Goal: Information Seeking & Learning: Learn about a topic

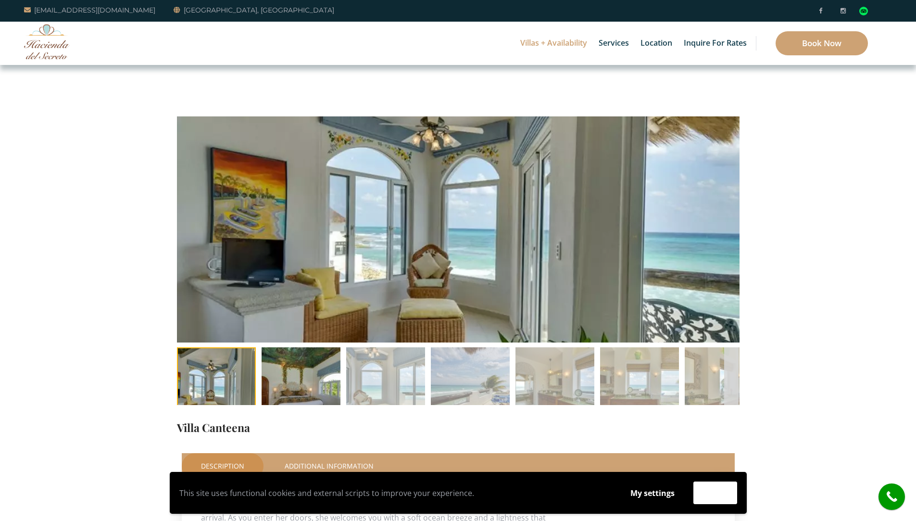
click at [293, 383] on img at bounding box center [301, 386] width 79 height 79
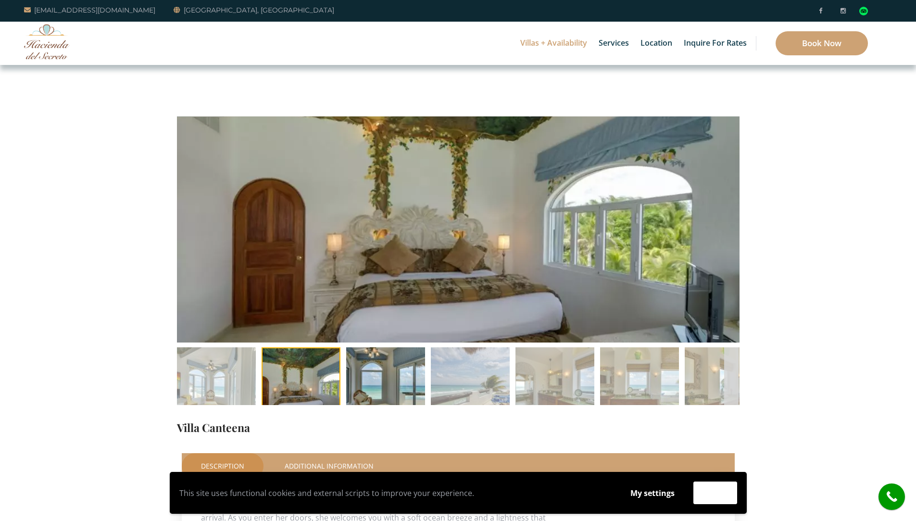
click at [392, 383] on img at bounding box center [385, 386] width 79 height 79
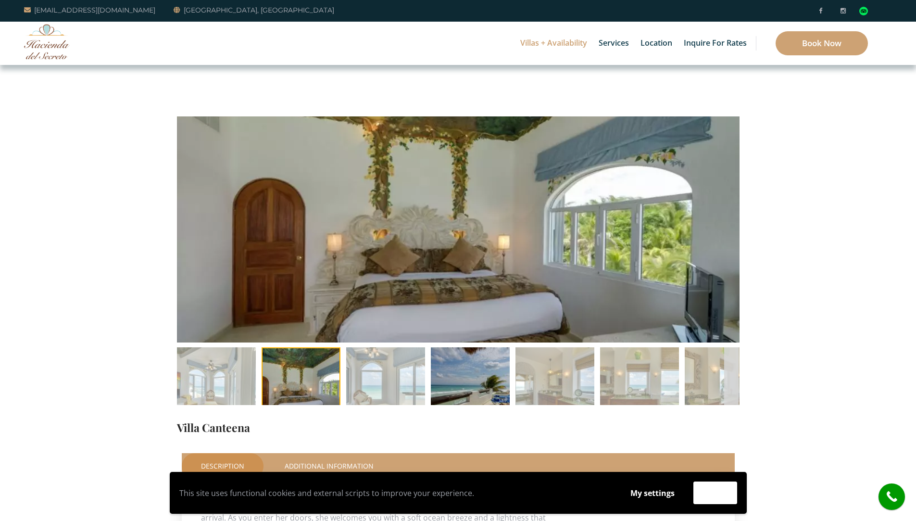
click at [453, 399] on img at bounding box center [470, 386] width 79 height 79
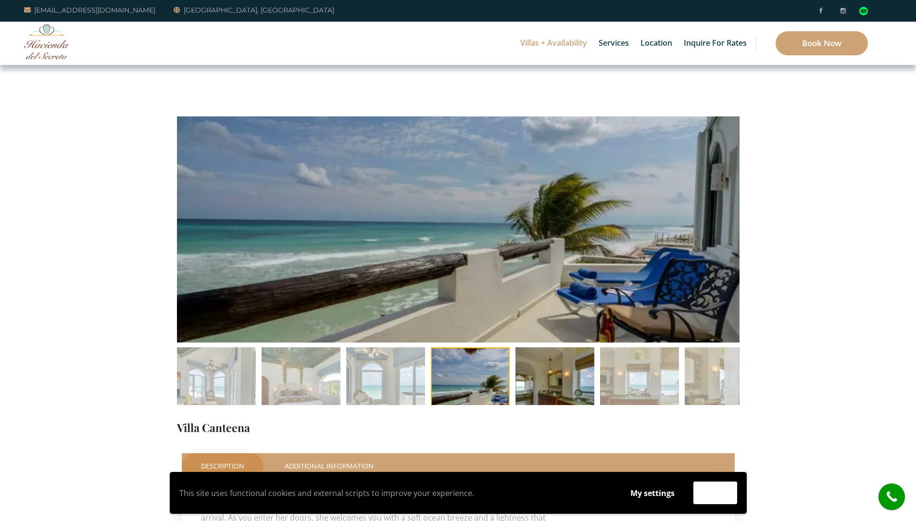
click at [561, 387] on img at bounding box center [554, 386] width 79 height 79
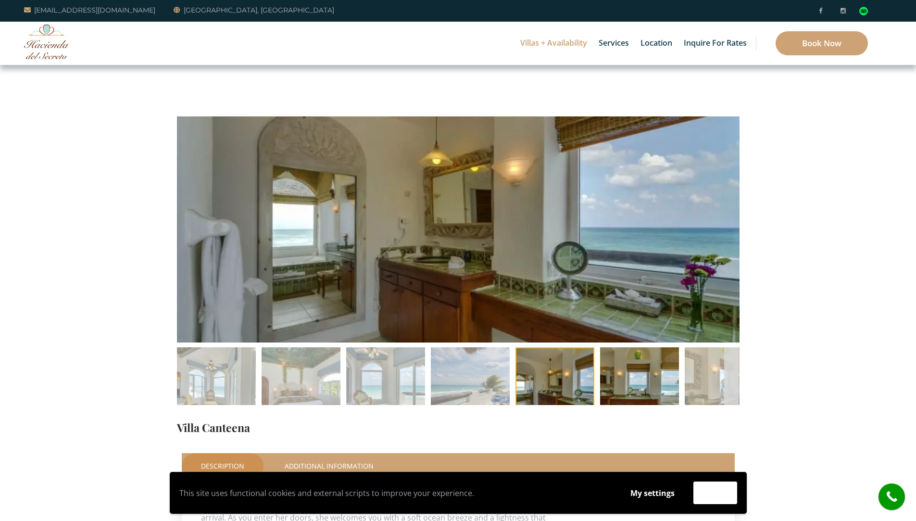
click at [666, 380] on img at bounding box center [639, 386] width 79 height 79
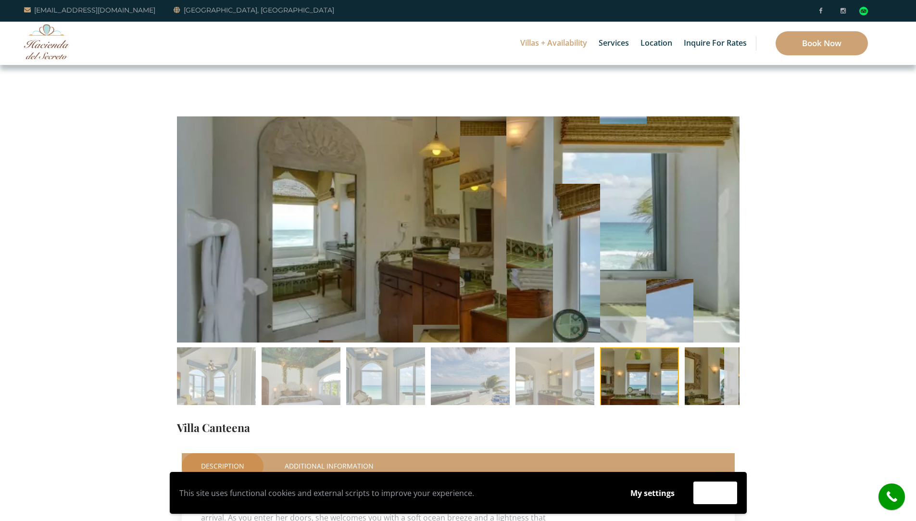
click at [723, 374] on img at bounding box center [724, 386] width 79 height 79
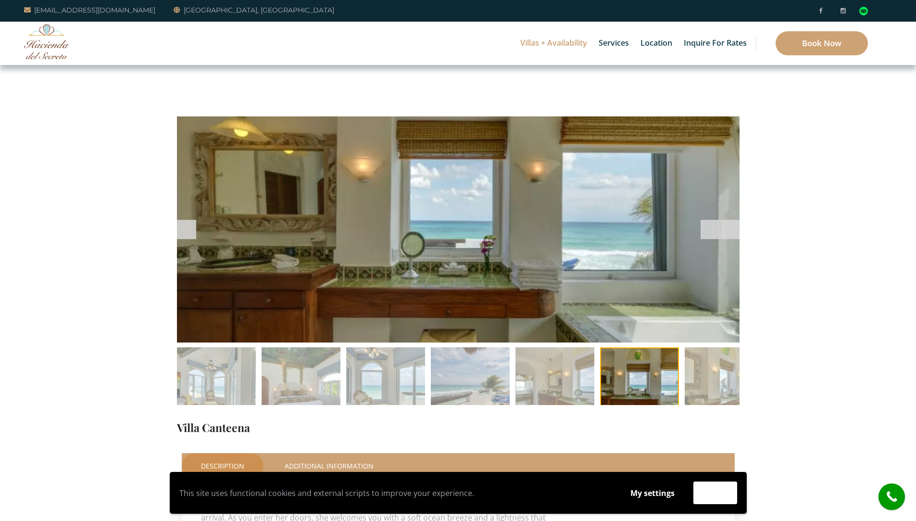
drag, startPoint x: 671, startPoint y: 293, endPoint x: 370, endPoint y: 278, distance: 301.3
click at [357, 281] on div at bounding box center [458, 229] width 562 height 226
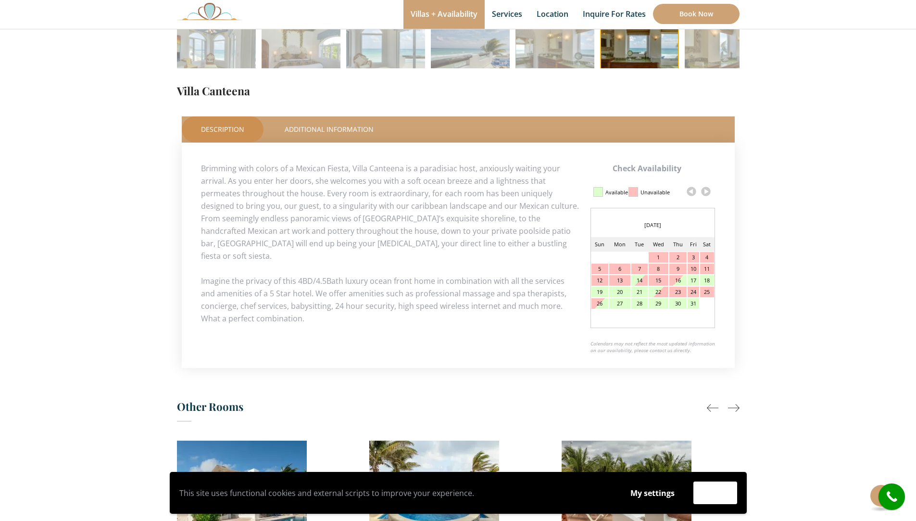
scroll to position [192, 0]
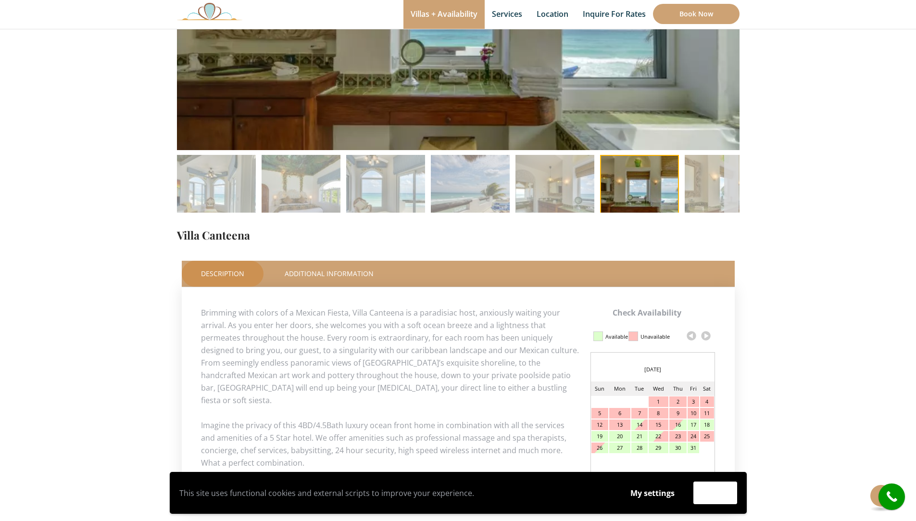
click at [734, 189] on div at bounding box center [731, 183] width 14 height 19
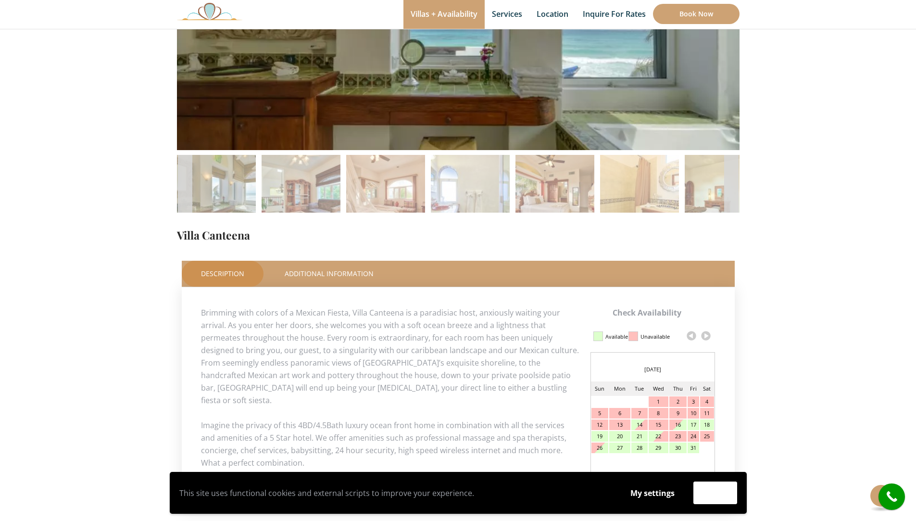
click at [734, 189] on div at bounding box center [731, 183] width 14 height 19
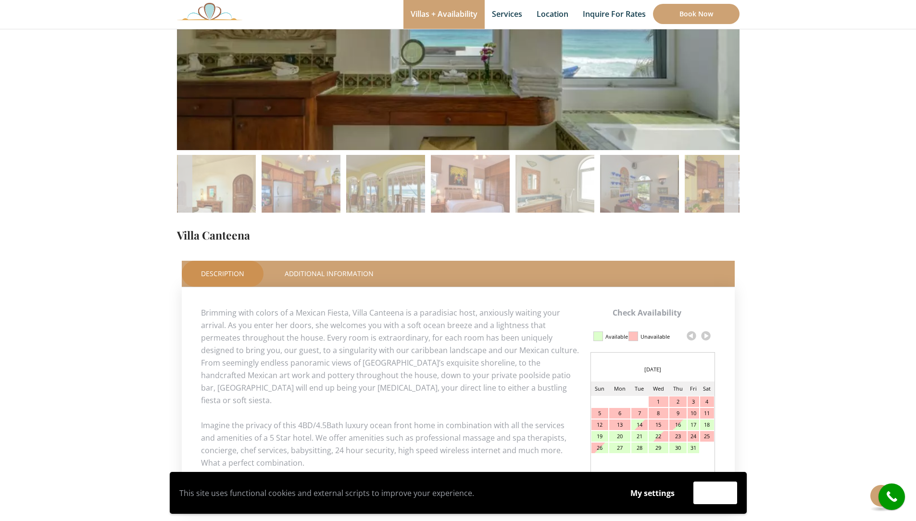
click at [734, 189] on div at bounding box center [731, 183] width 14 height 19
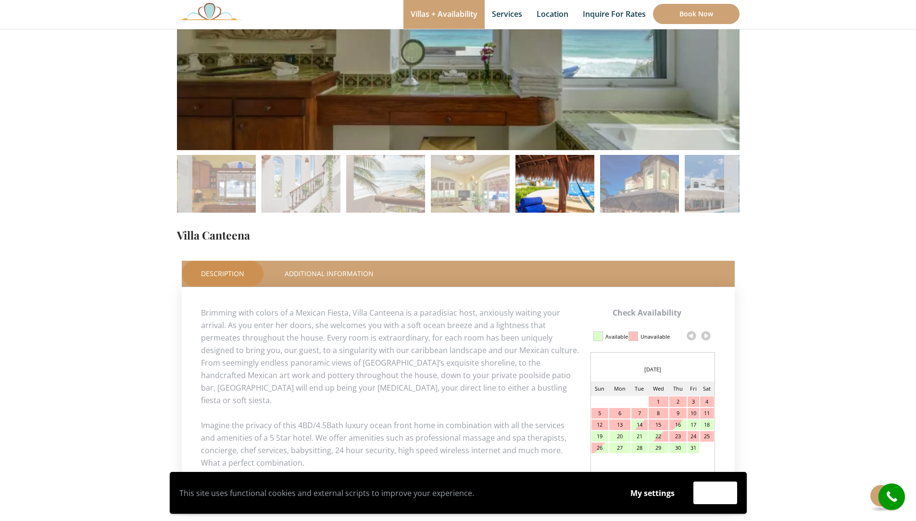
click at [571, 197] on img at bounding box center [554, 194] width 79 height 79
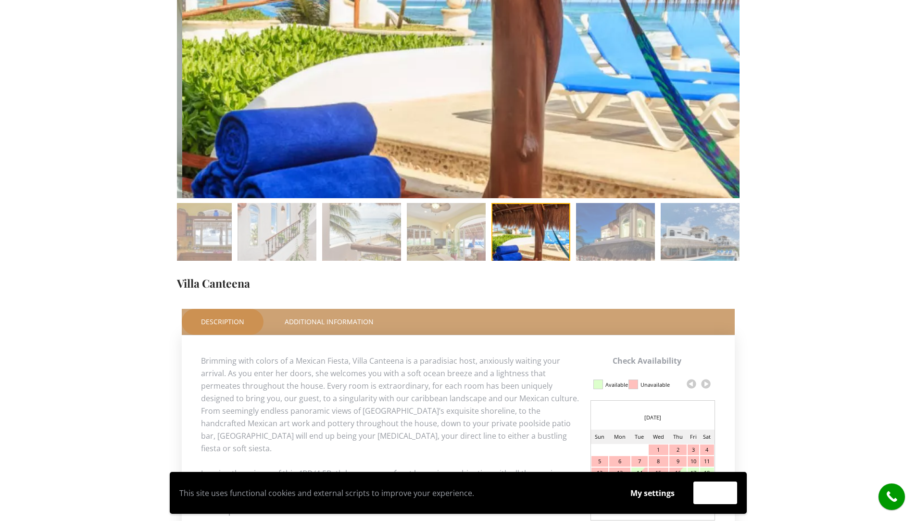
scroll to position [48, 0]
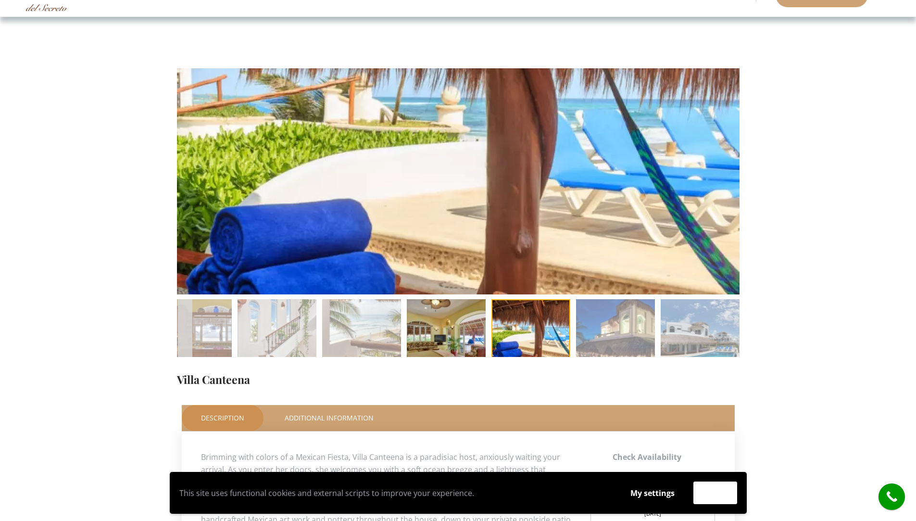
click at [446, 316] on img at bounding box center [446, 338] width 79 height 79
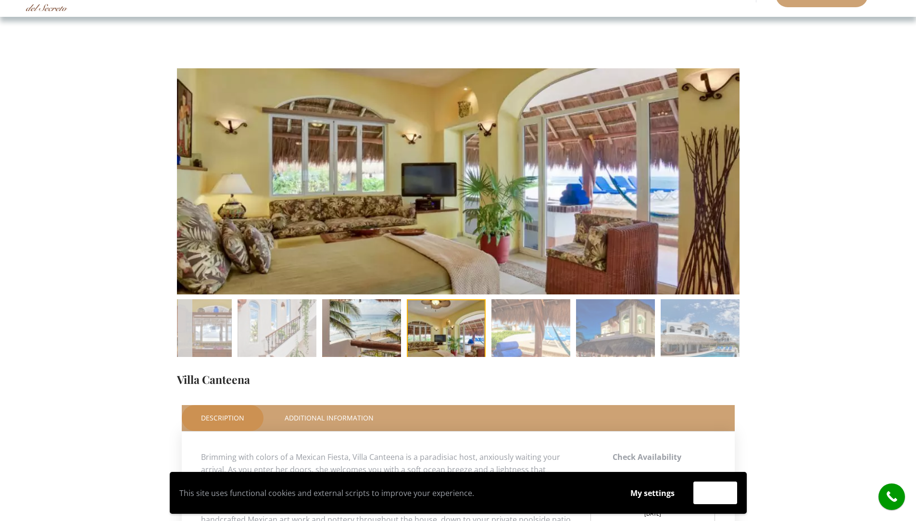
click at [373, 332] on img at bounding box center [361, 338] width 79 height 79
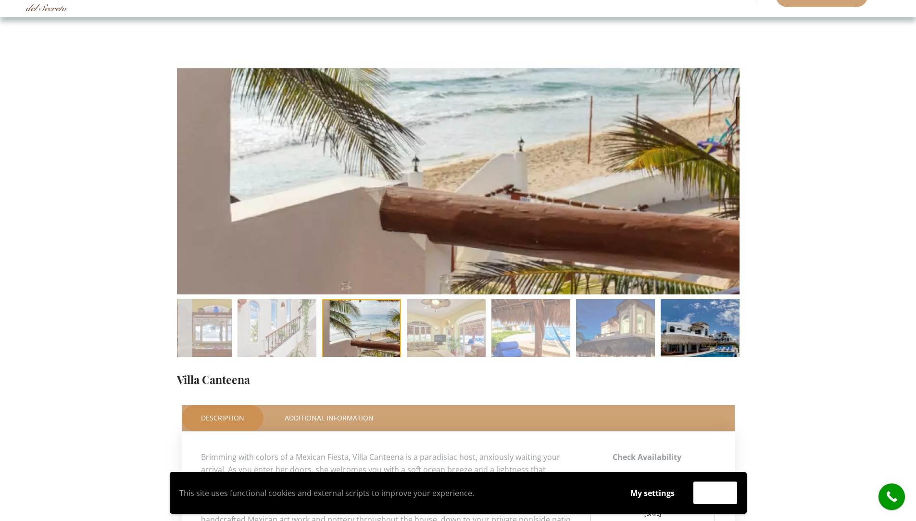
click at [710, 336] on img at bounding box center [700, 338] width 79 height 79
click at [702, 337] on img at bounding box center [700, 338] width 79 height 79
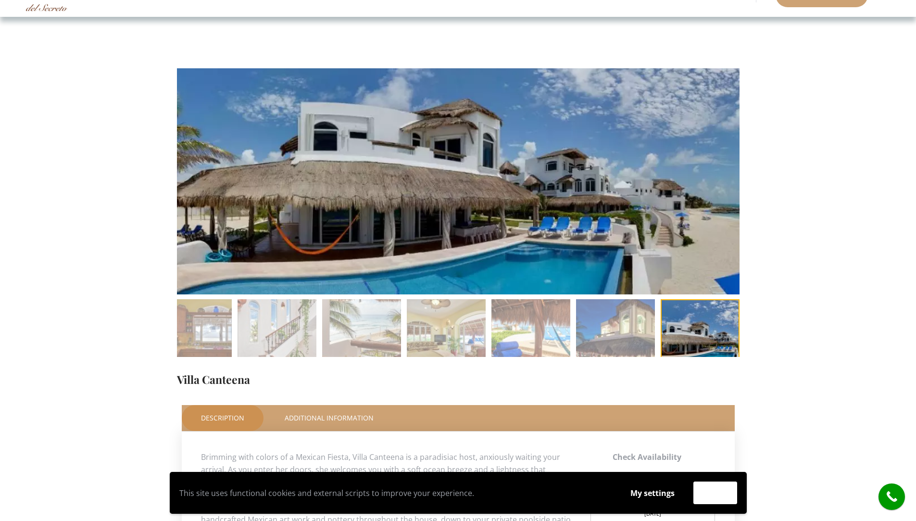
scroll to position [0, 0]
